Goal: Information Seeking & Learning: Learn about a topic

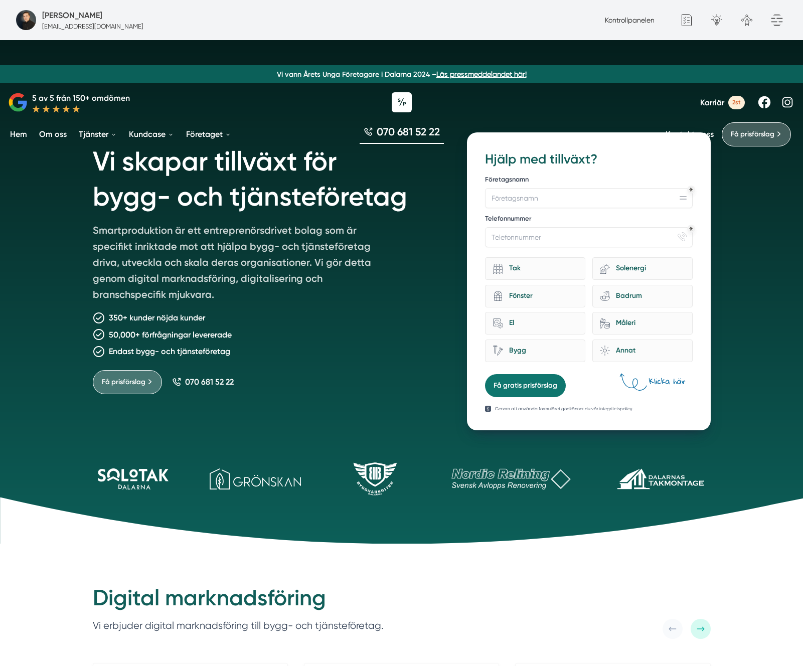
click at [292, 357] on div "Endast bygg- och tjänsteföretag" at bounding box center [268, 351] width 350 height 13
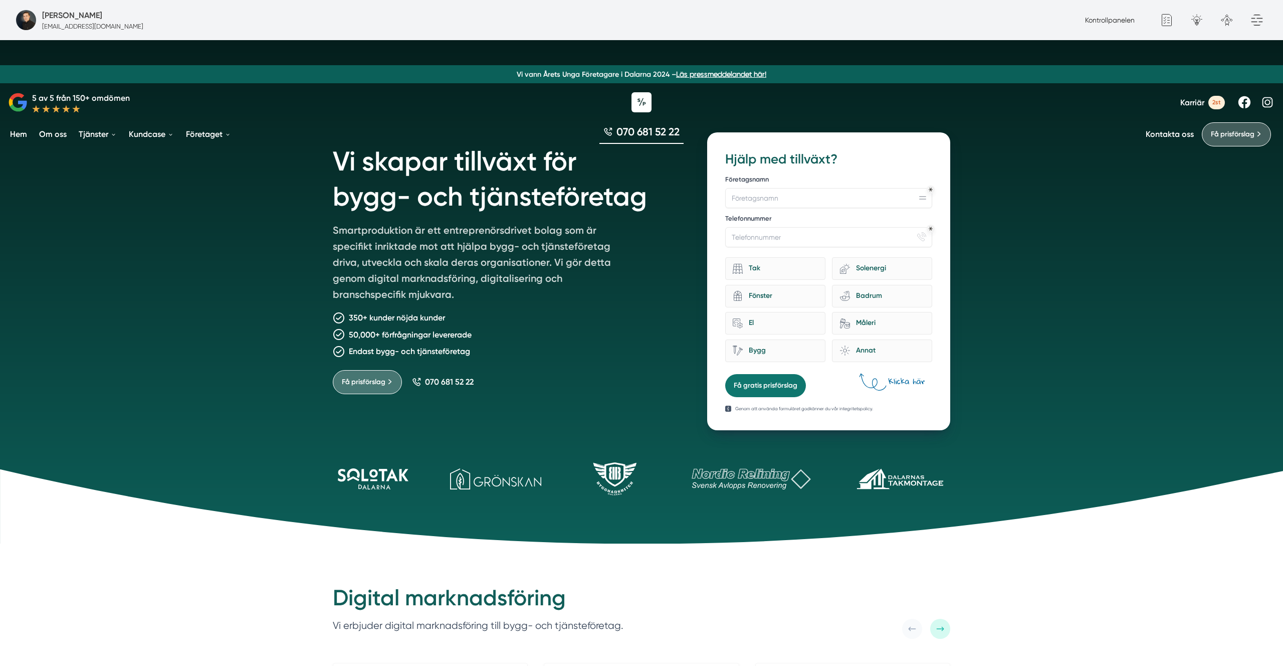
click at [1158, 350] on div "Vi skapar tillväxt för bygg- och tjänsteföretag Smartproduktion är ett entrepre…" at bounding box center [641, 291] width 1283 height 503
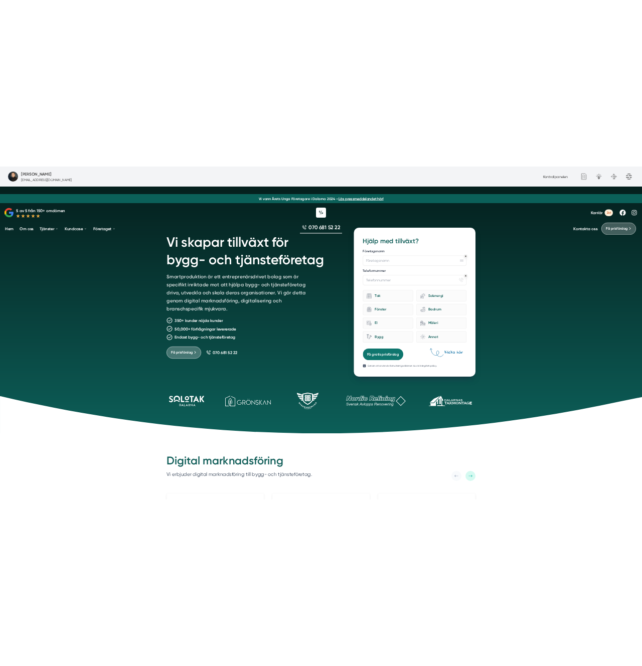
scroll to position [8, 0]
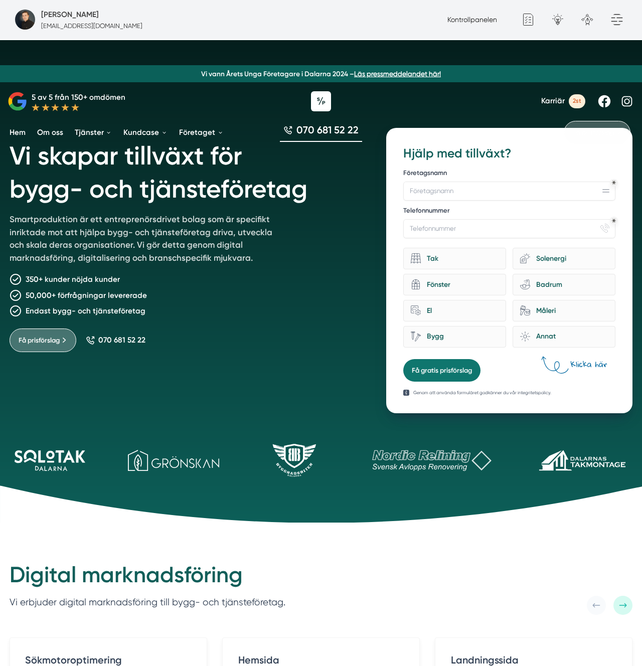
click at [236, 181] on h1 "Vi skapar tillväxt för bygg- och tjänsteföretag" at bounding box center [187, 170] width 354 height 85
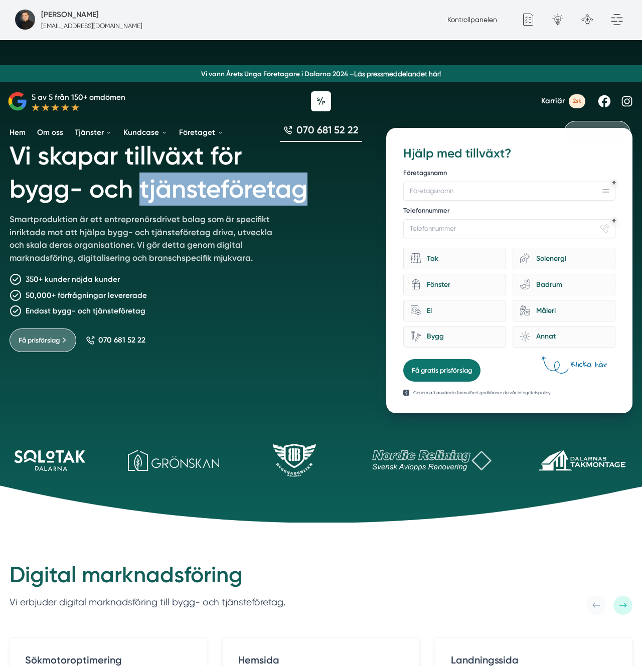
click at [236, 181] on h1 "Vi skapar tillväxt för bygg- och tjänsteföretag" at bounding box center [187, 170] width 354 height 85
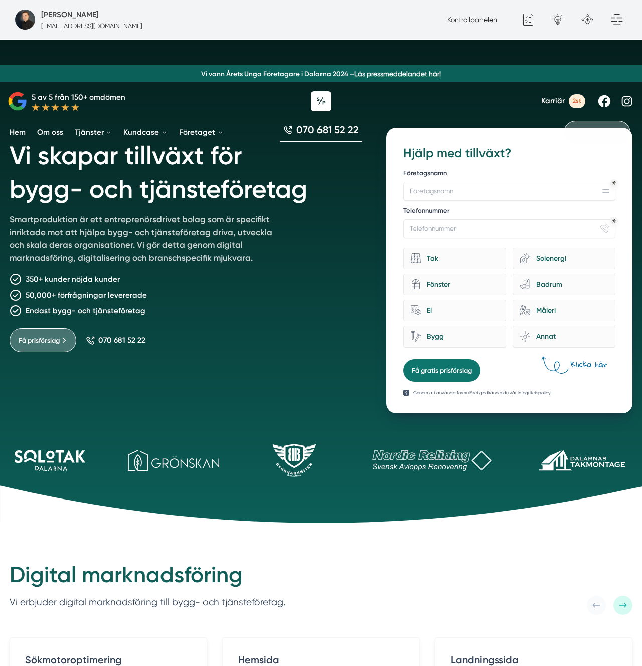
click at [236, 236] on p "Smartproduktion är ett entreprenörsdrivet bolag som är specifikt inriktade mot …" at bounding box center [147, 240] width 274 height 55
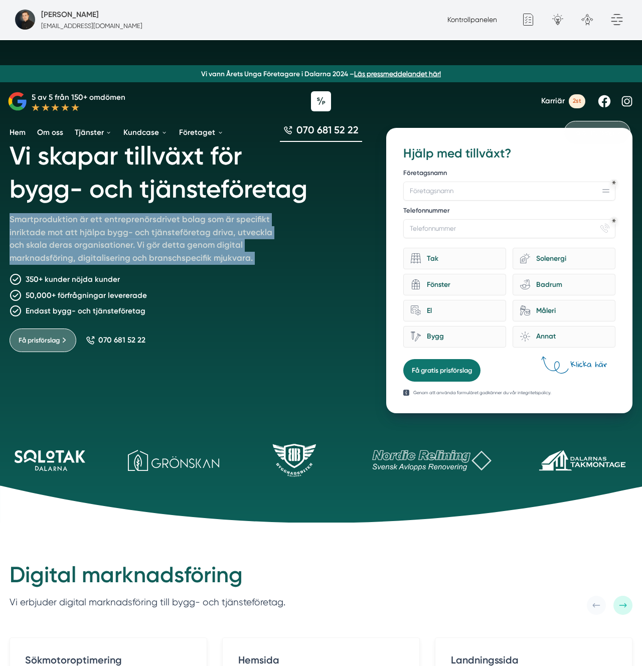
click at [236, 236] on p "Smartproduktion är ett entreprenörsdrivet bolag som är specifikt inriktade mot …" at bounding box center [147, 240] width 274 height 55
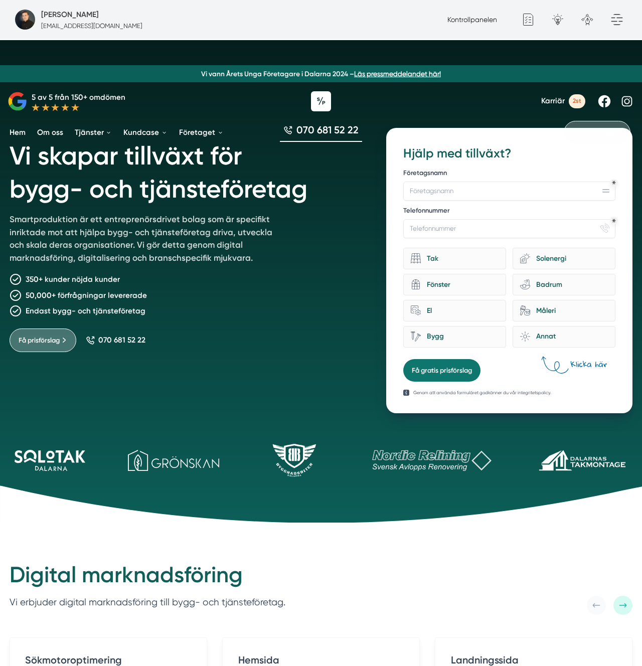
click at [237, 288] on div "Vi skapar tillväxt för bygg- och tjänsteföretag Smartproduktion är ett entrepre…" at bounding box center [187, 270] width 354 height 285
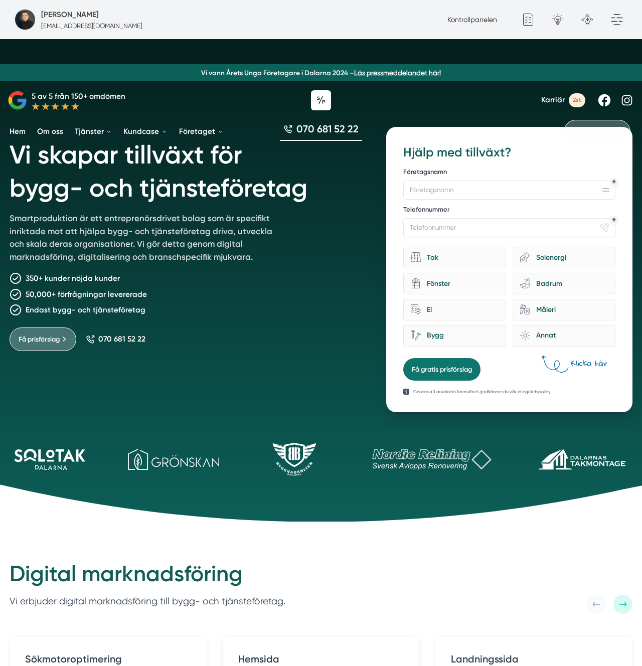
click at [304, 309] on div "Endast bygg- och tjänsteföretag" at bounding box center [187, 310] width 354 height 12
